Goal: Transaction & Acquisition: Purchase product/service

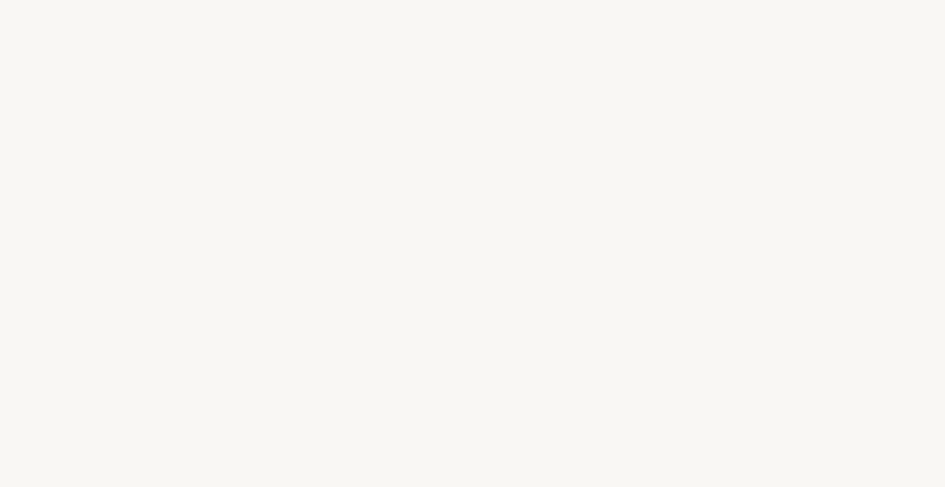
select select "FR"
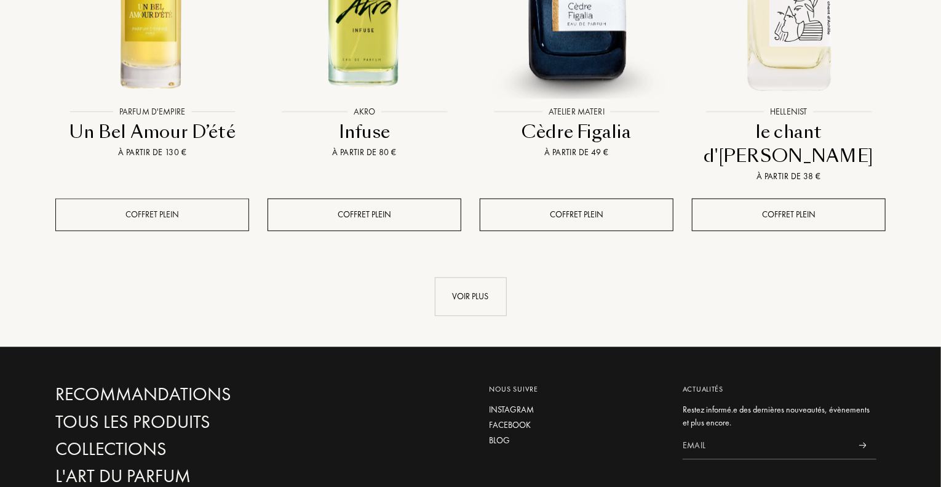
scroll to position [1292, 0]
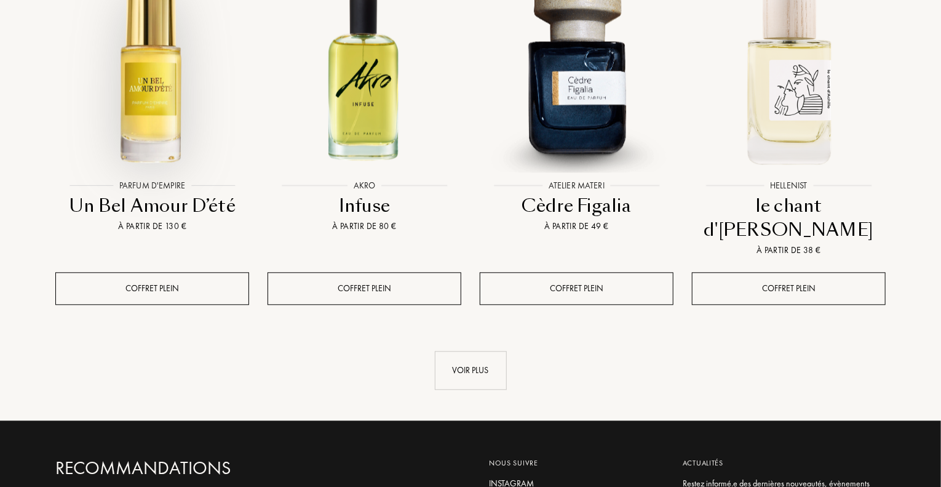
click at [151, 137] on div at bounding box center [152, 86] width 212 height 239
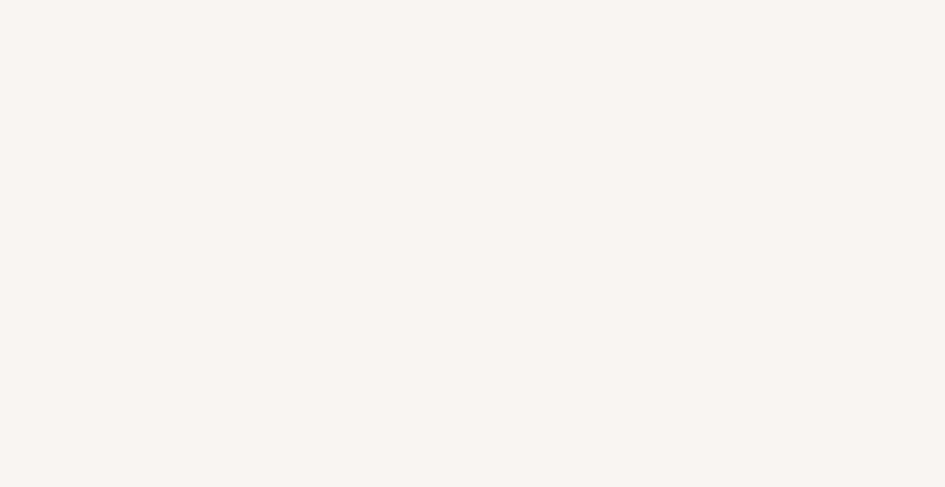
select select "FR"
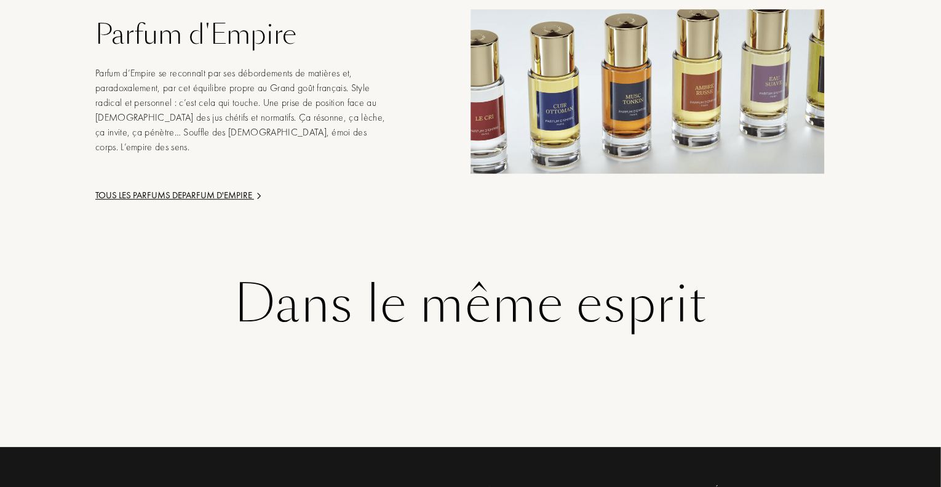
scroll to position [1723, 0]
